Goal: Navigation & Orientation: Find specific page/section

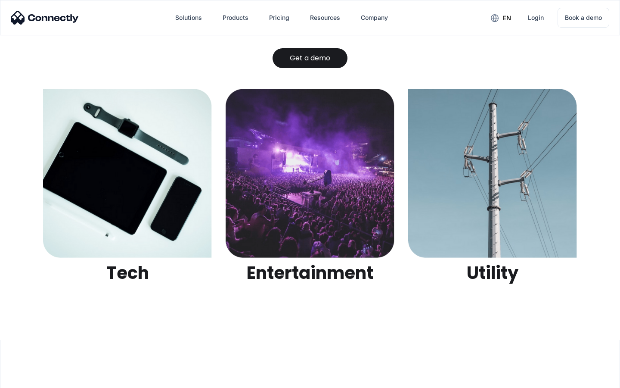
scroll to position [2718, 0]
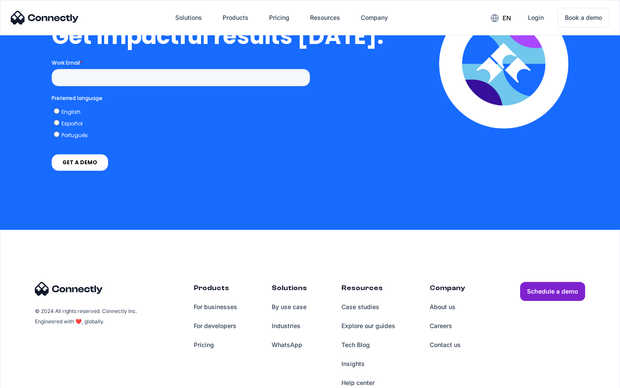
scroll to position [1893, 0]
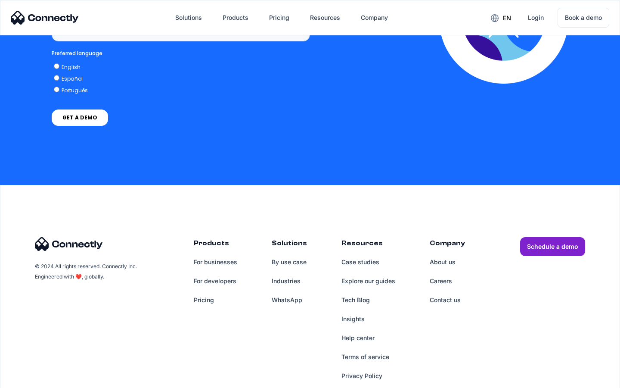
scroll to position [645, 0]
